Goal: Register for event/course

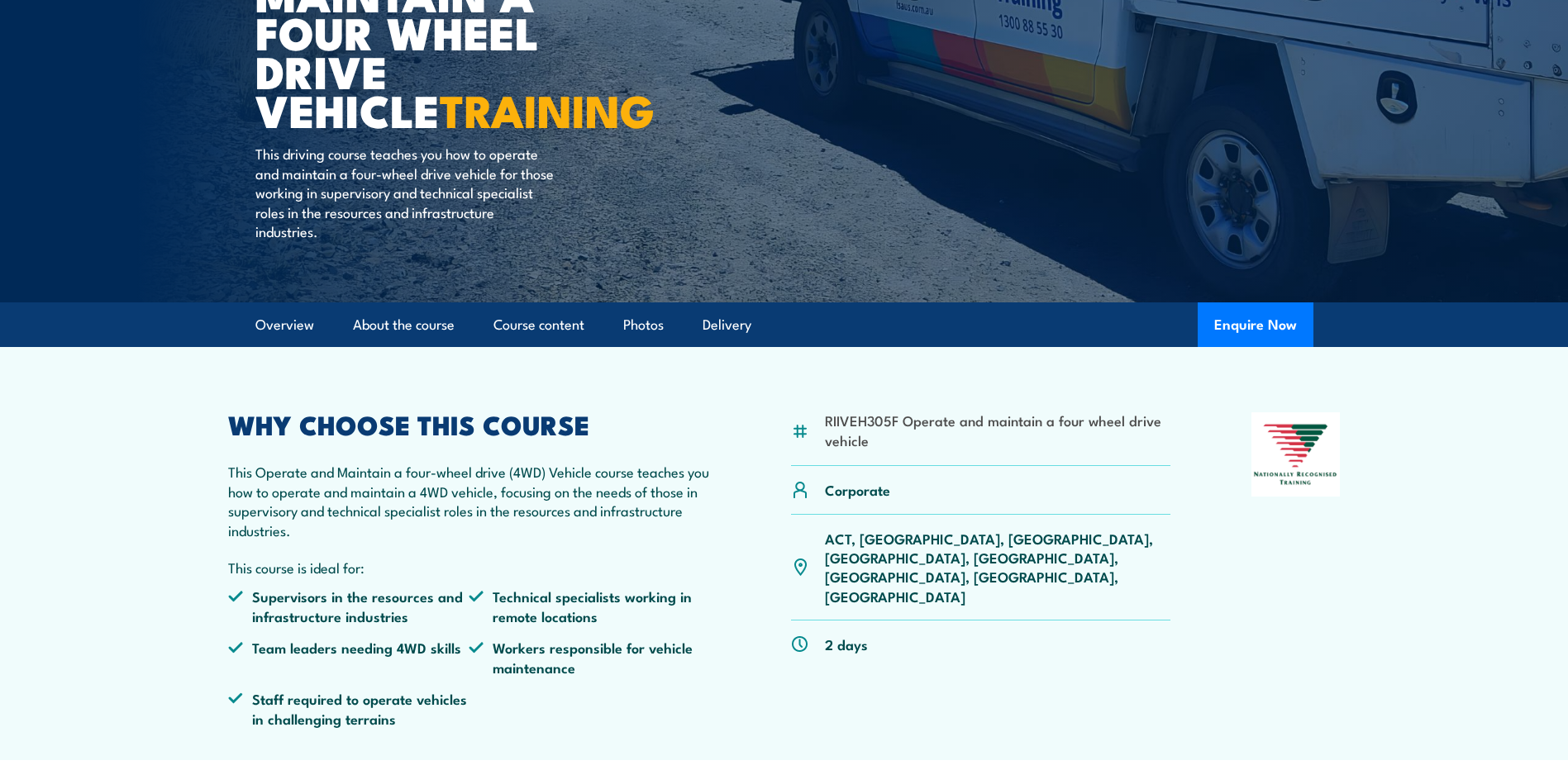
scroll to position [248, 0]
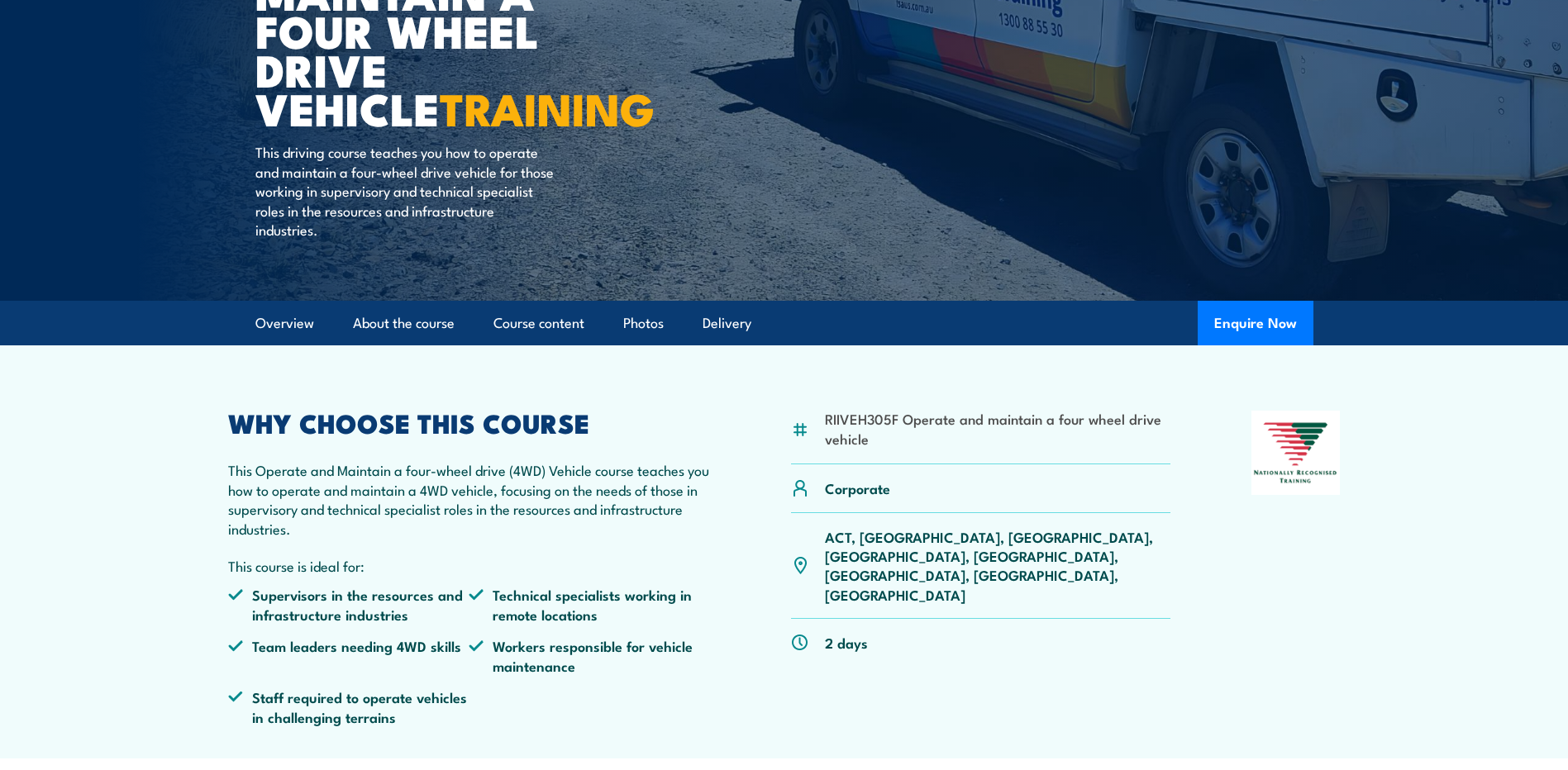
click at [801, 432] on img at bounding box center [800, 430] width 18 height 18
click at [800, 432] on img at bounding box center [800, 430] width 18 height 18
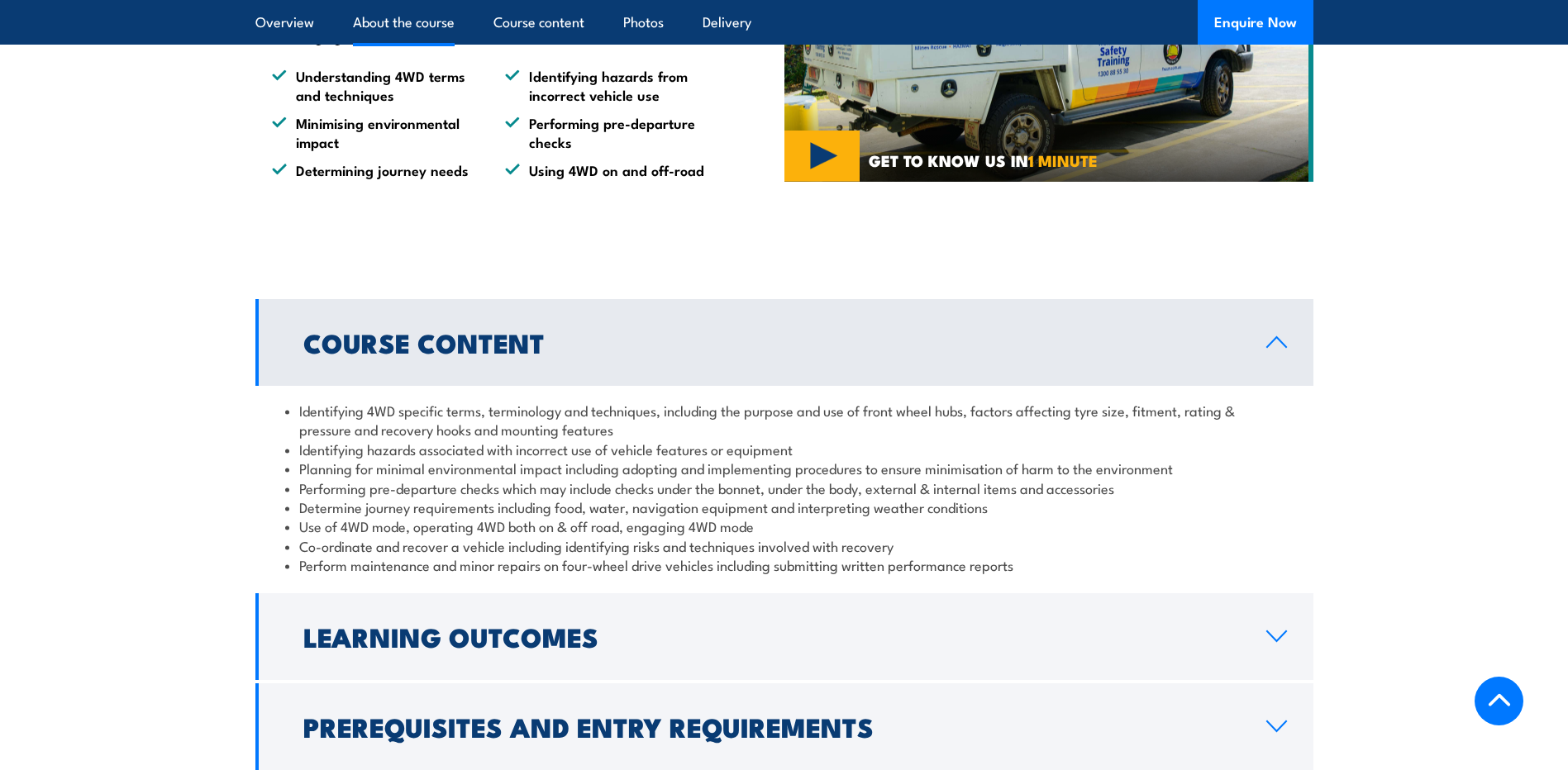
scroll to position [1323, 0]
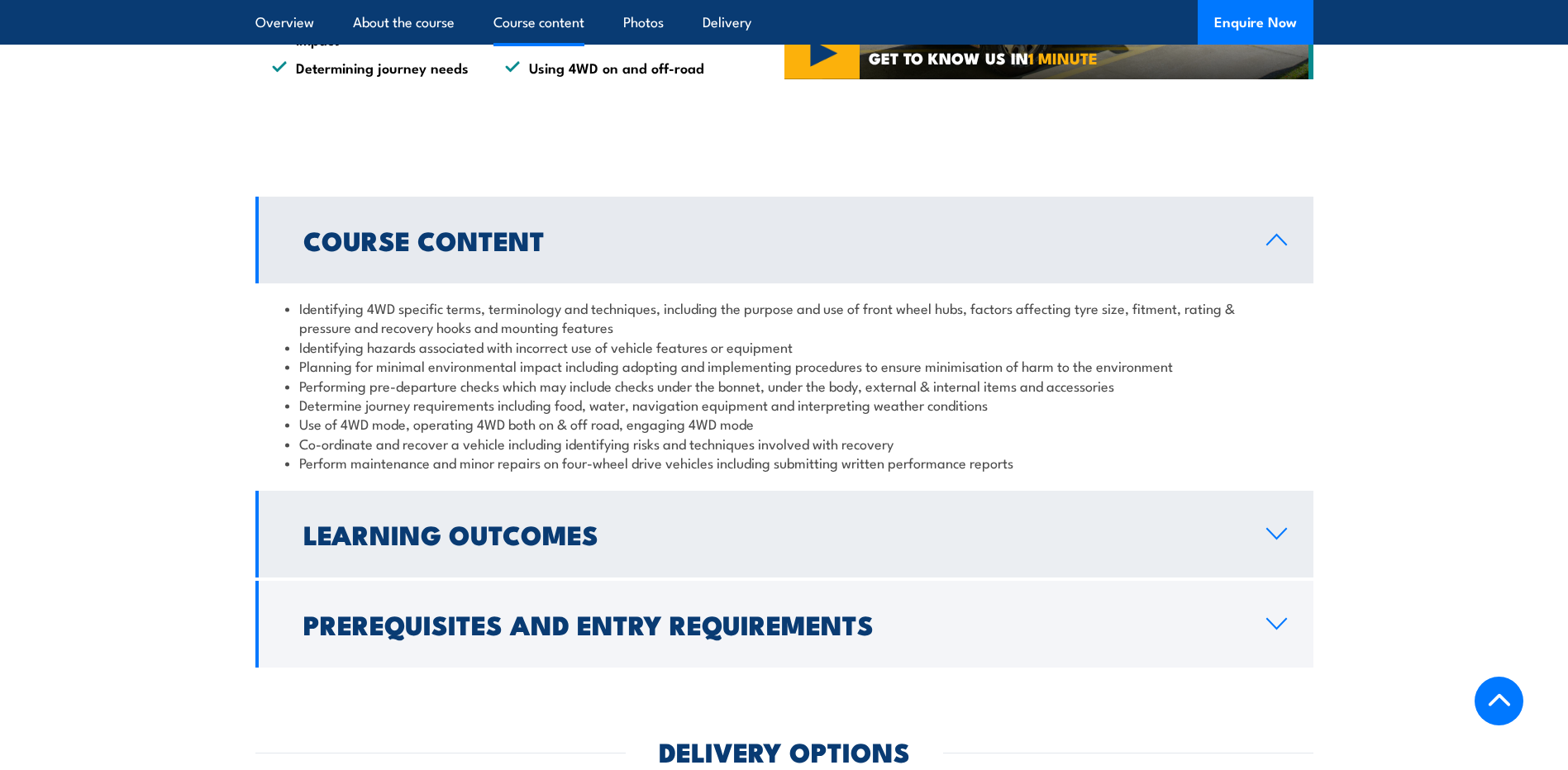
click at [1277, 537] on icon at bounding box center [1276, 533] width 23 height 13
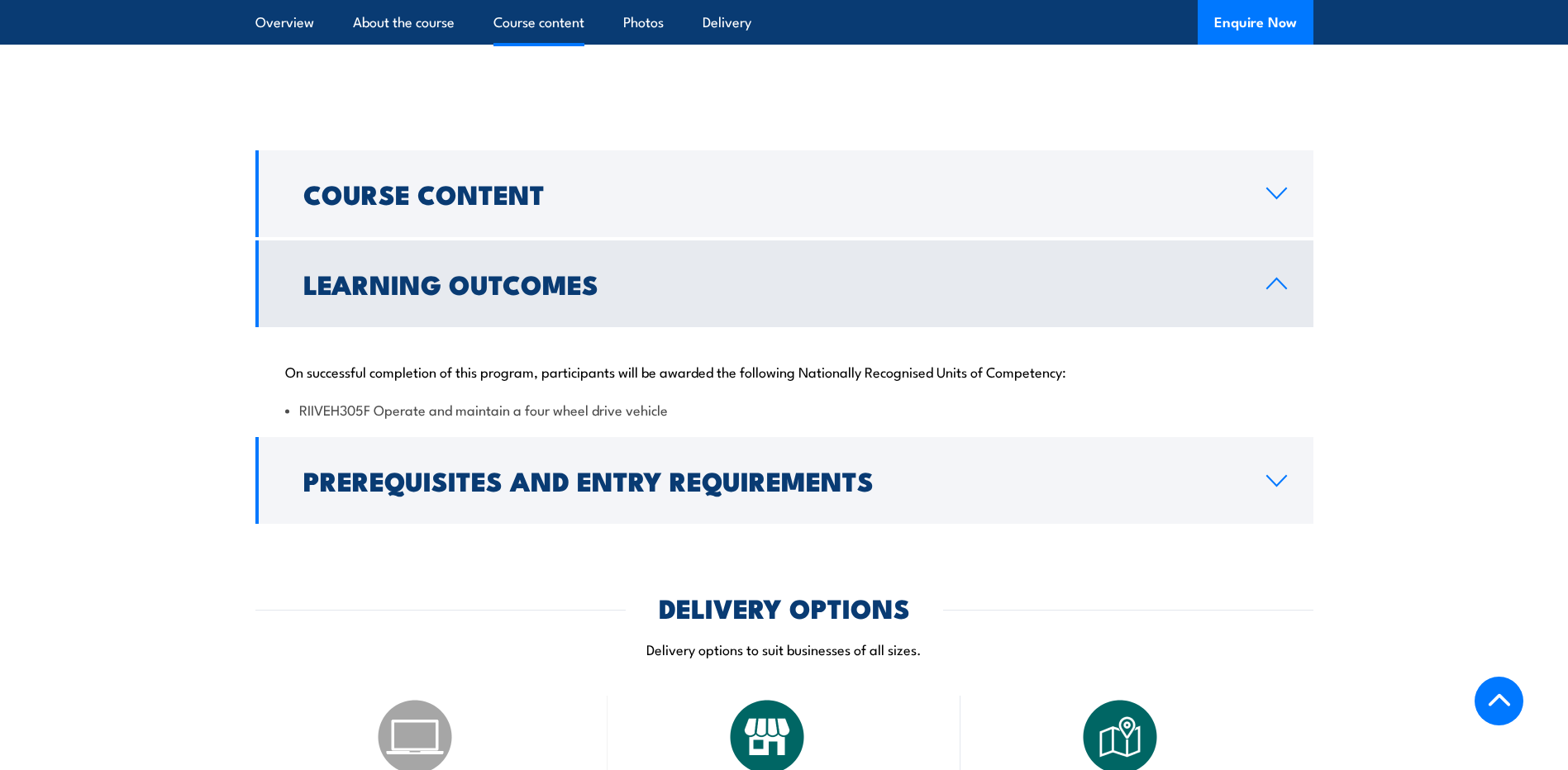
scroll to position [1405, 0]
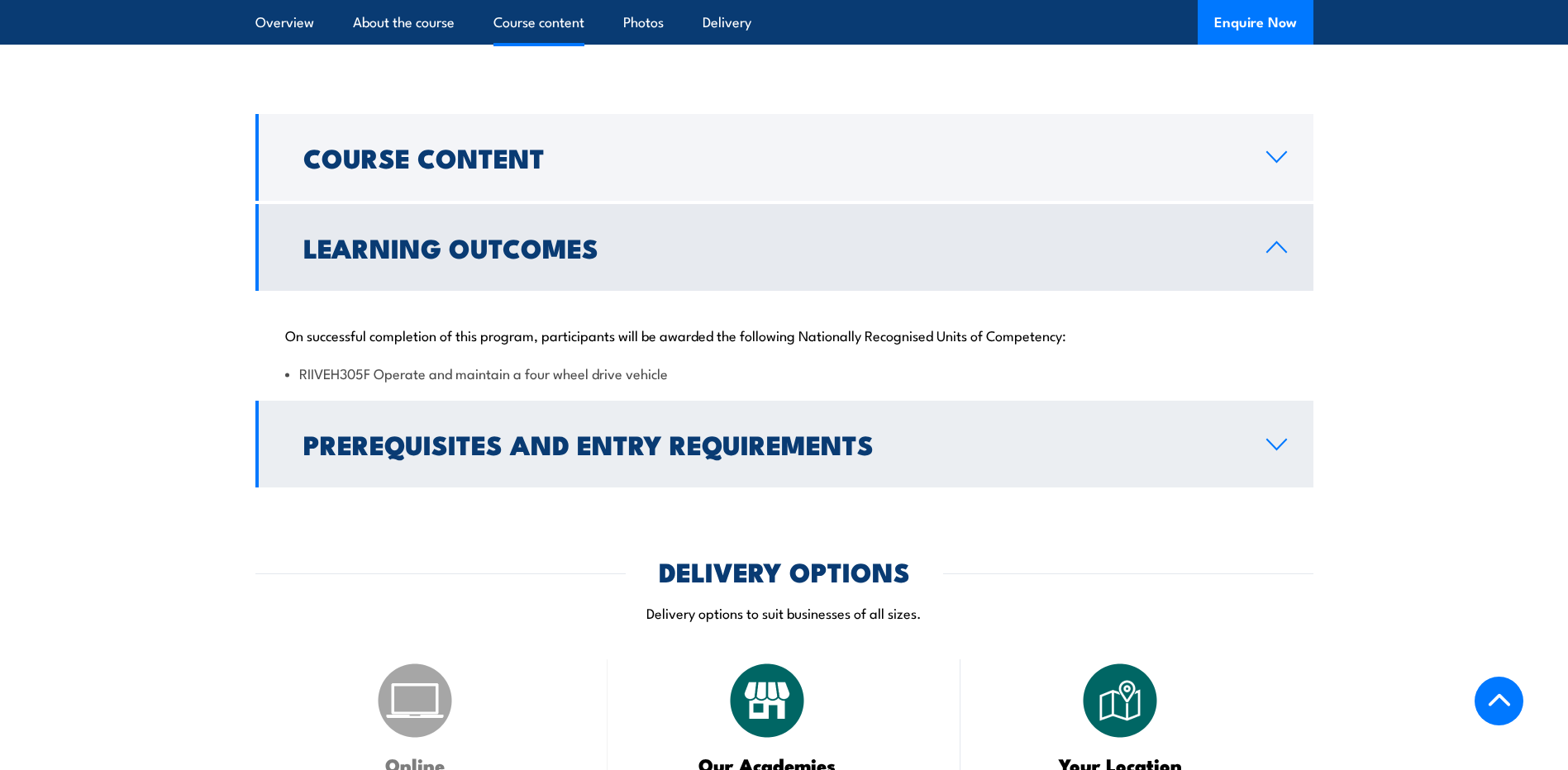
click at [1276, 447] on icon at bounding box center [1276, 444] width 23 height 13
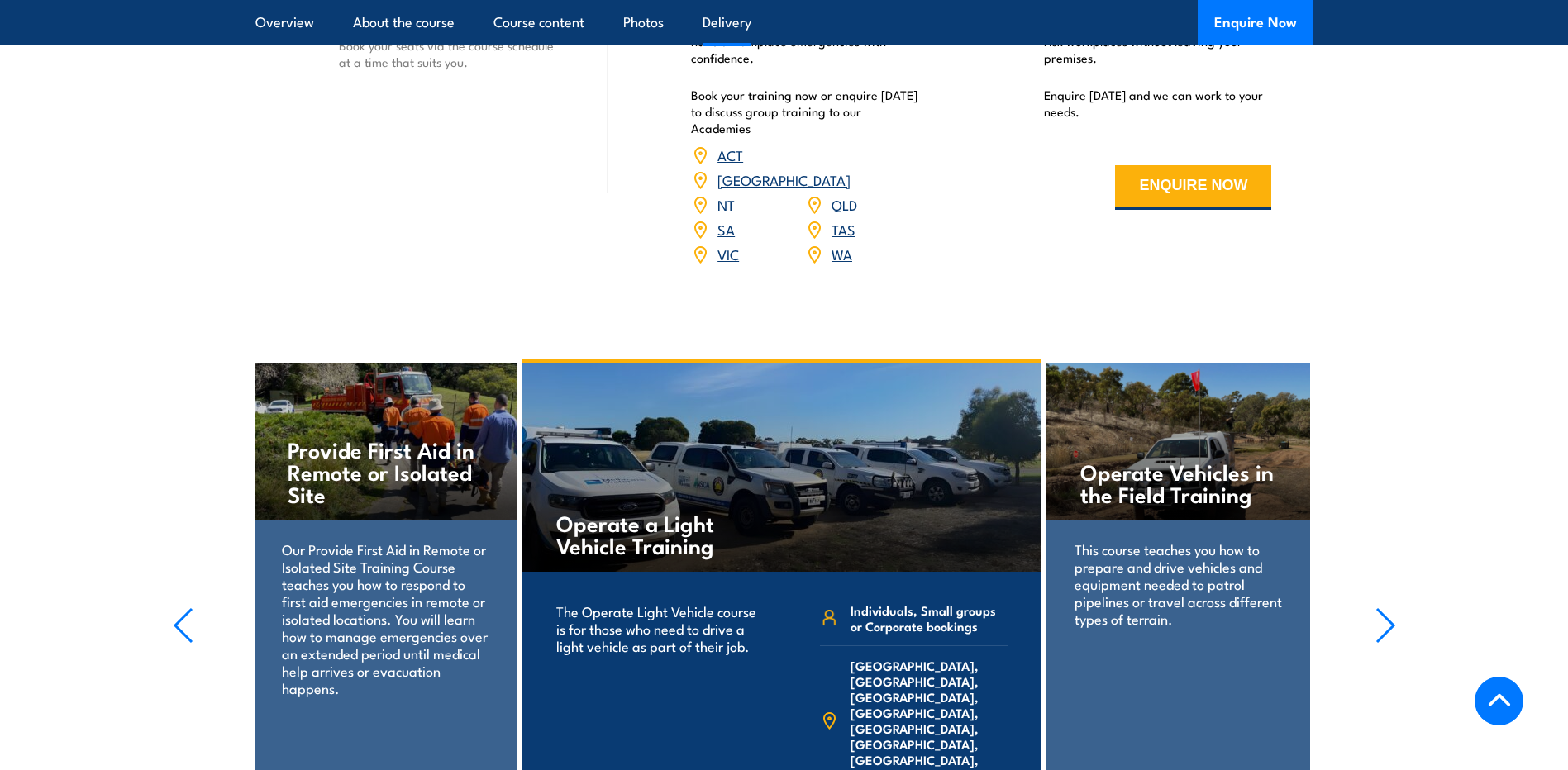
scroll to position [2397, 0]
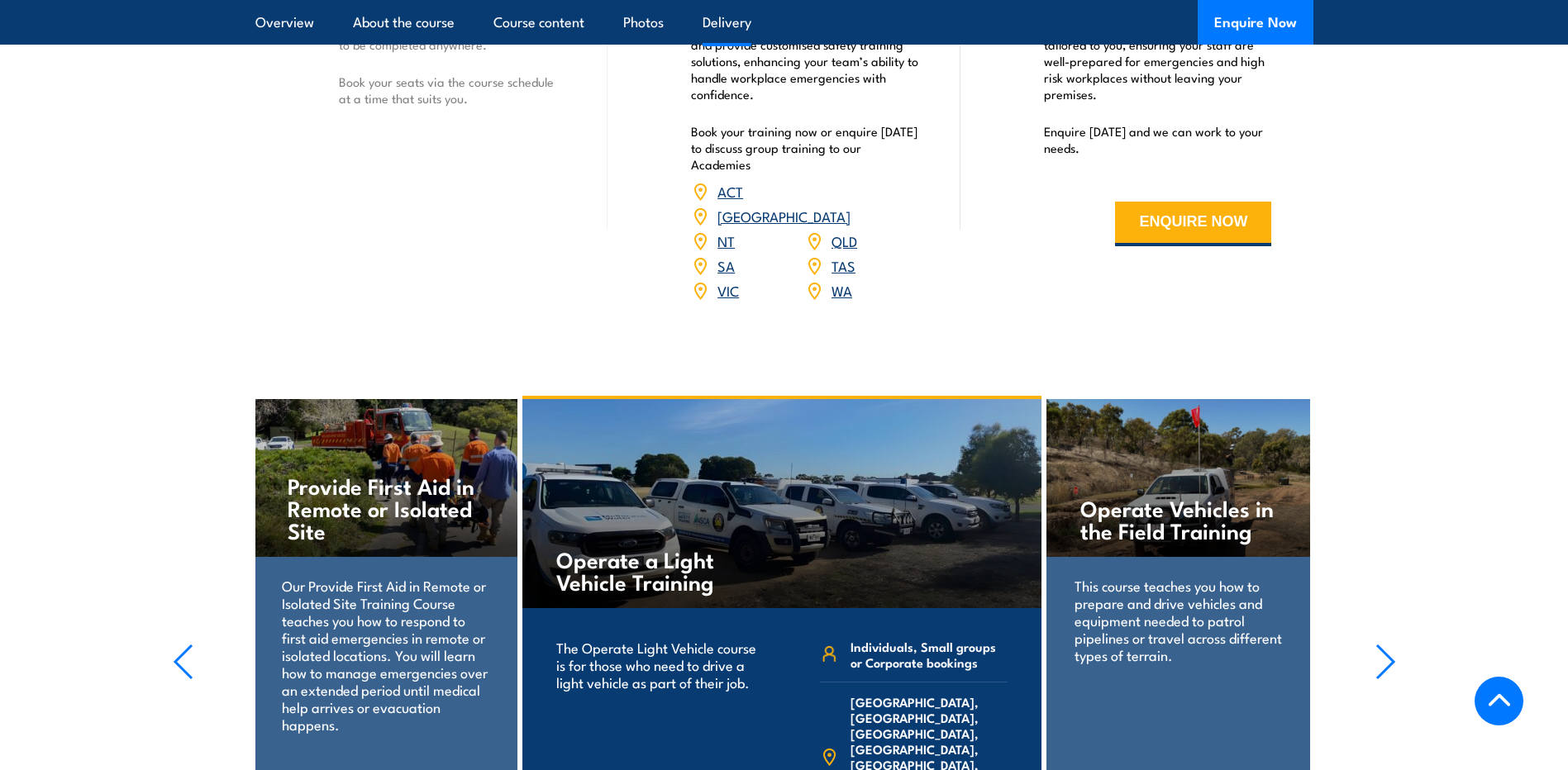
click at [725, 255] on link "SA" at bounding box center [727, 265] width 18 height 20
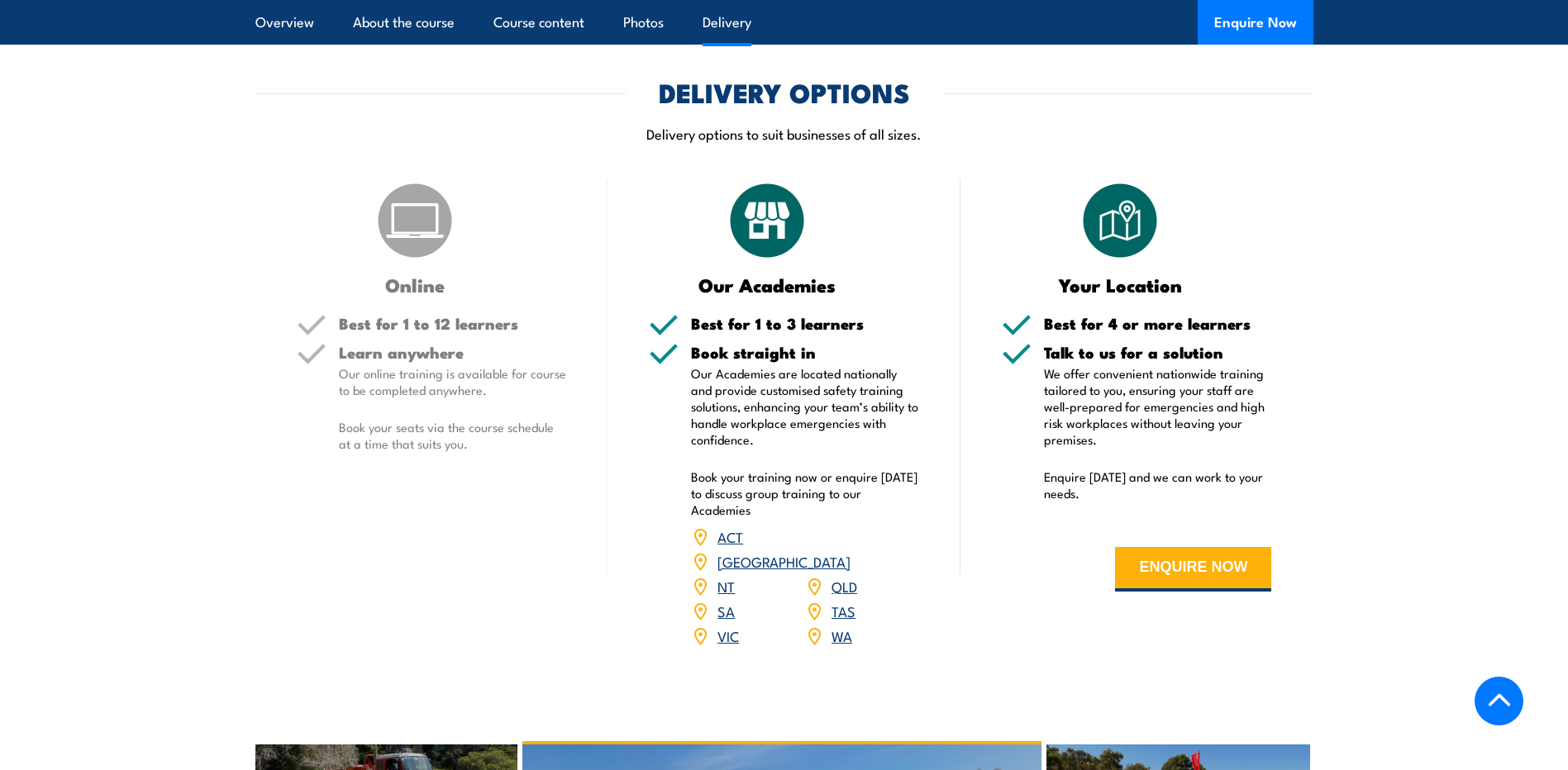
scroll to position [1984, 0]
